Goal: Information Seeking & Learning: Learn about a topic

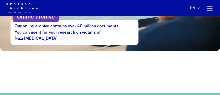
scroll to position [339, 0]
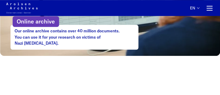
click at [40, 27] on p "Online archive" at bounding box center [36, 21] width 46 height 11
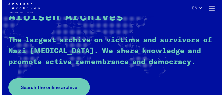
scroll to position [78, 0]
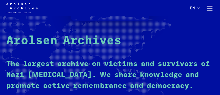
click at [210, 7] on button "Primary navigation" at bounding box center [209, 8] width 8 height 8
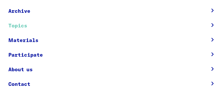
scroll to position [50, 0]
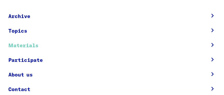
click at [25, 46] on link "Materials" at bounding box center [104, 45] width 193 height 15
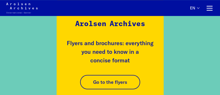
scroll to position [339, 0]
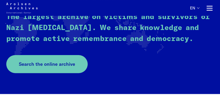
scroll to position [131, 0]
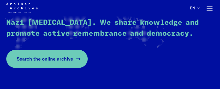
click at [79, 60] on use at bounding box center [79, 59] width 4 height 2
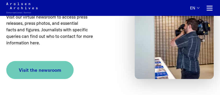
scroll to position [2820, 0]
